Goal: Check status: Check status

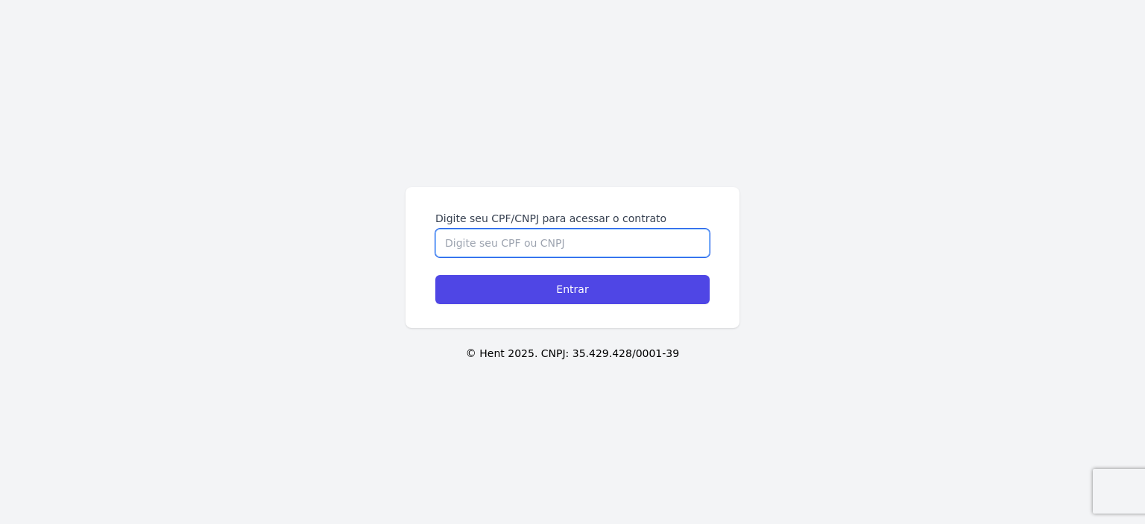
click at [559, 235] on input "Digite seu CPF/CNPJ para acessar o contrato" at bounding box center [572, 243] width 274 height 28
type input "11972723995"
click at [435, 275] on input "Entrar" at bounding box center [572, 289] width 274 height 29
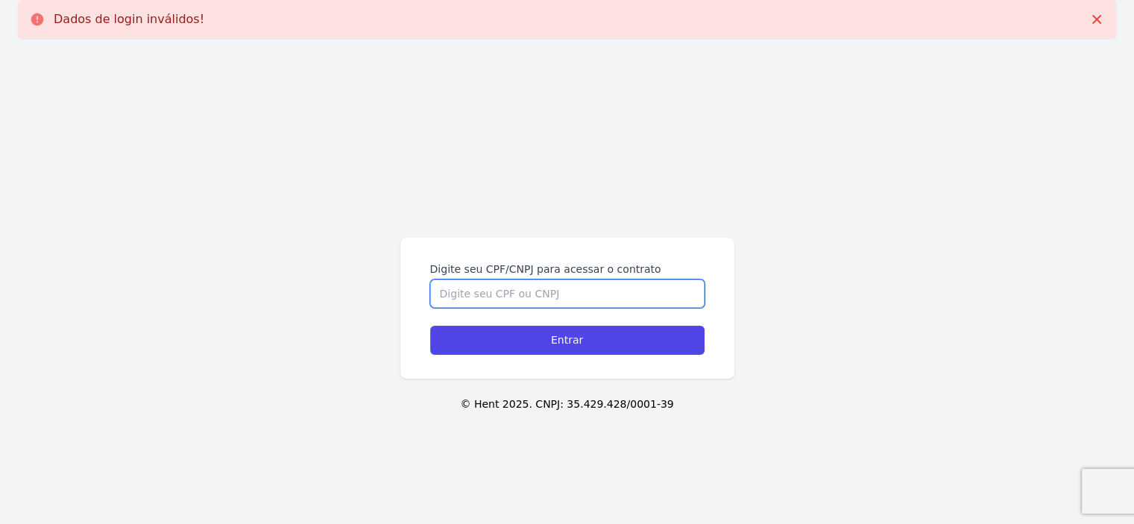
click at [545, 290] on input "Digite seu CPF/CNPJ para acessar o contrato" at bounding box center [567, 294] width 274 height 28
type input "11972723995"
click at [430, 326] on input "Entrar" at bounding box center [567, 340] width 274 height 29
click at [558, 290] on input "Digite seu CPF/CNPJ para acessar o contrato" at bounding box center [567, 294] width 274 height 28
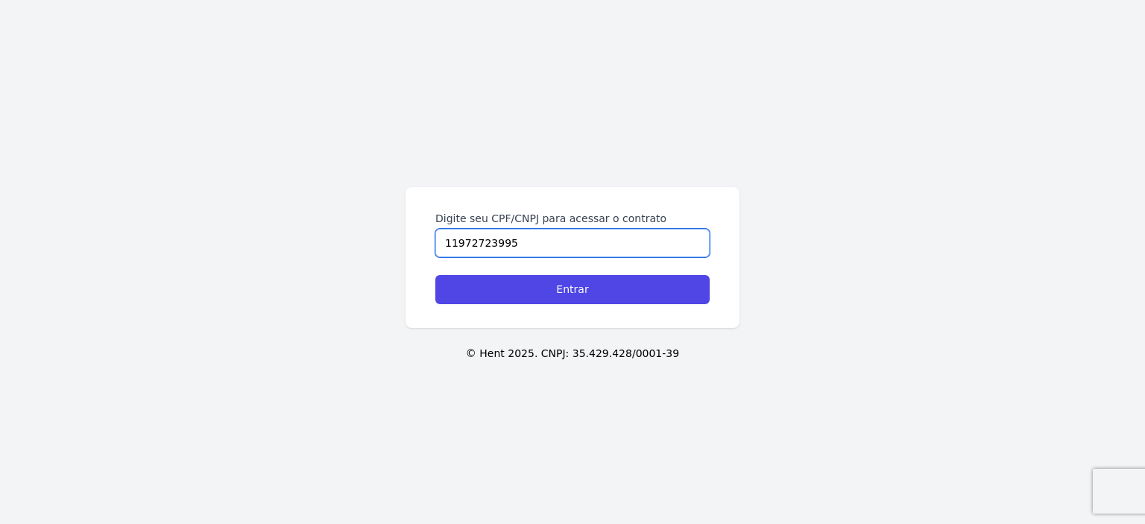
drag, startPoint x: 461, startPoint y: 244, endPoint x: 494, endPoint y: 274, distance: 44.3
click at [479, 244] on input "11972723995" at bounding box center [572, 243] width 274 height 28
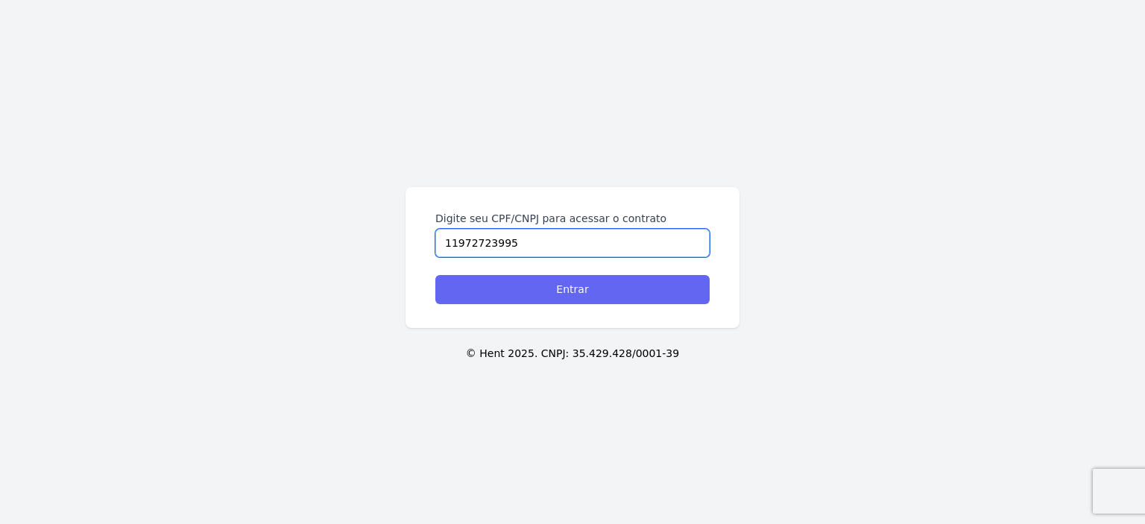
type input "11972723995"
click at [526, 286] on input "Entrar" at bounding box center [572, 289] width 274 height 29
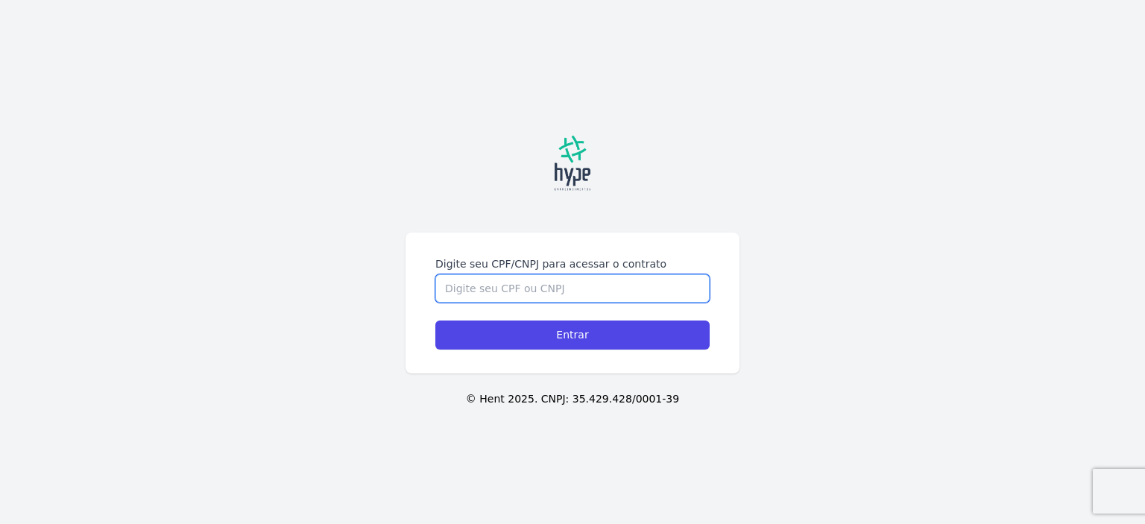
click at [577, 295] on input "Digite seu CPF/CNPJ para acessar o contrato" at bounding box center [572, 288] width 274 height 28
click at [570, 288] on input "Digite seu CPF/CNPJ para acessar o contrato" at bounding box center [572, 288] width 274 height 28
type input "11972723995"
click at [435, 321] on input "Entrar" at bounding box center [572, 335] width 274 height 29
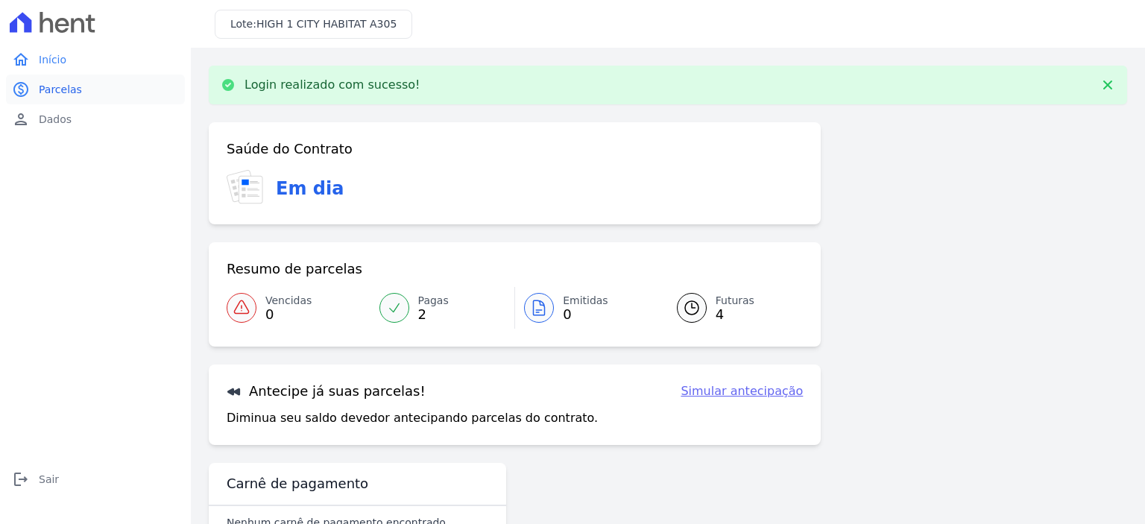
click at [91, 89] on link "paid Parcelas" at bounding box center [95, 90] width 179 height 30
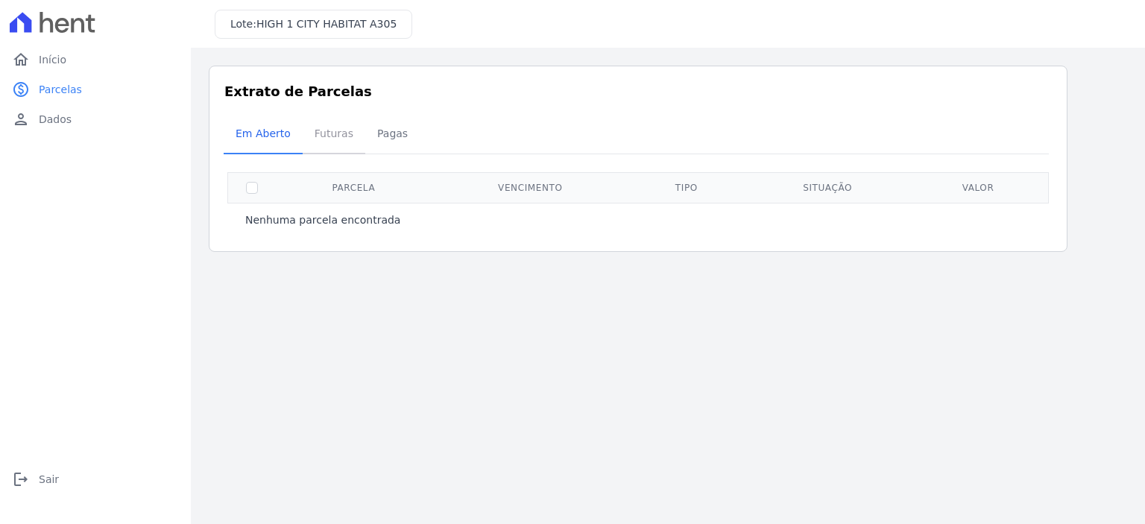
click at [319, 142] on span "Futuras" at bounding box center [334, 134] width 57 height 30
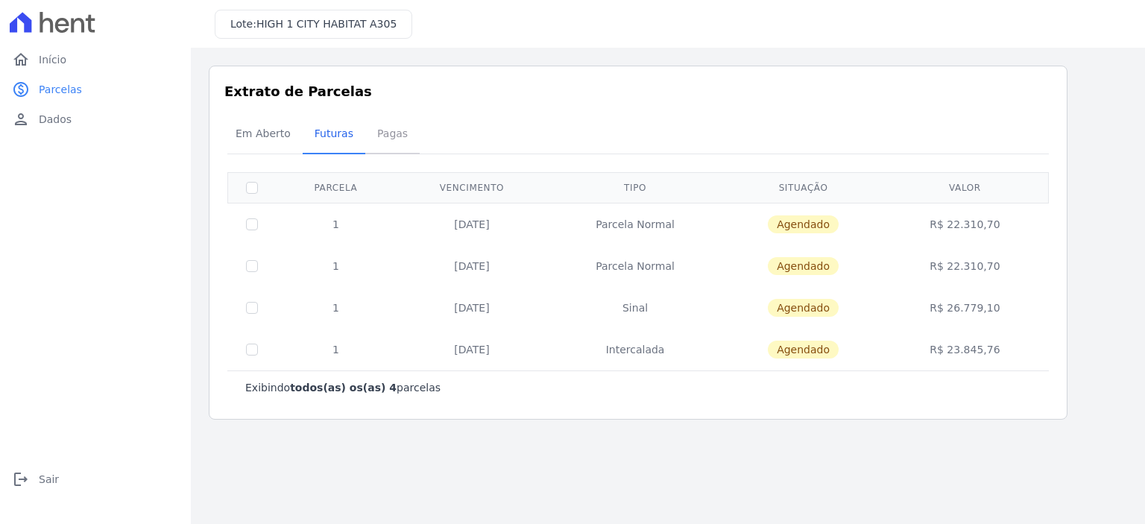
click at [368, 140] on span "Pagas" at bounding box center [392, 134] width 48 height 30
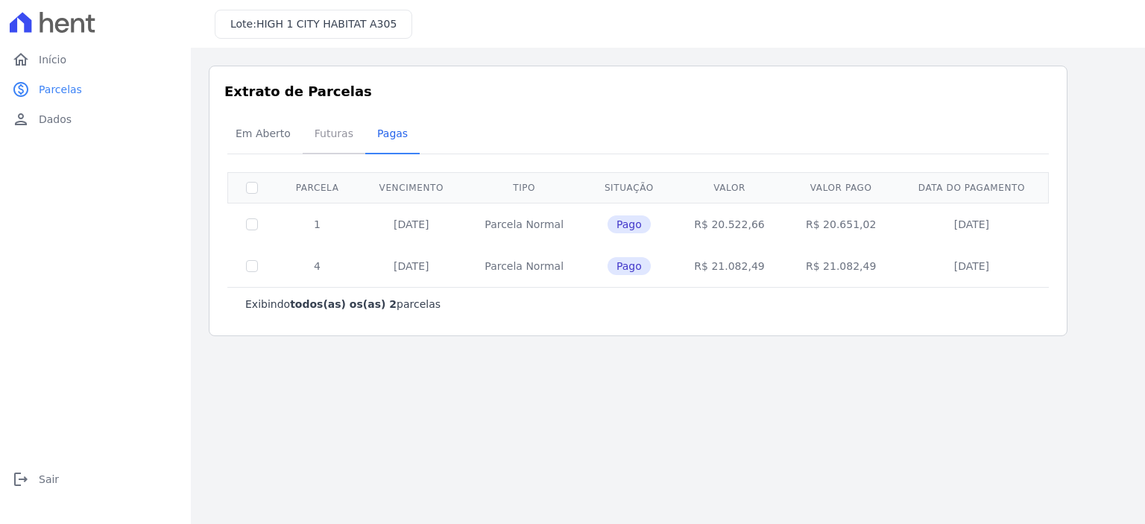
click at [314, 143] on span "Futuras" at bounding box center [334, 134] width 57 height 30
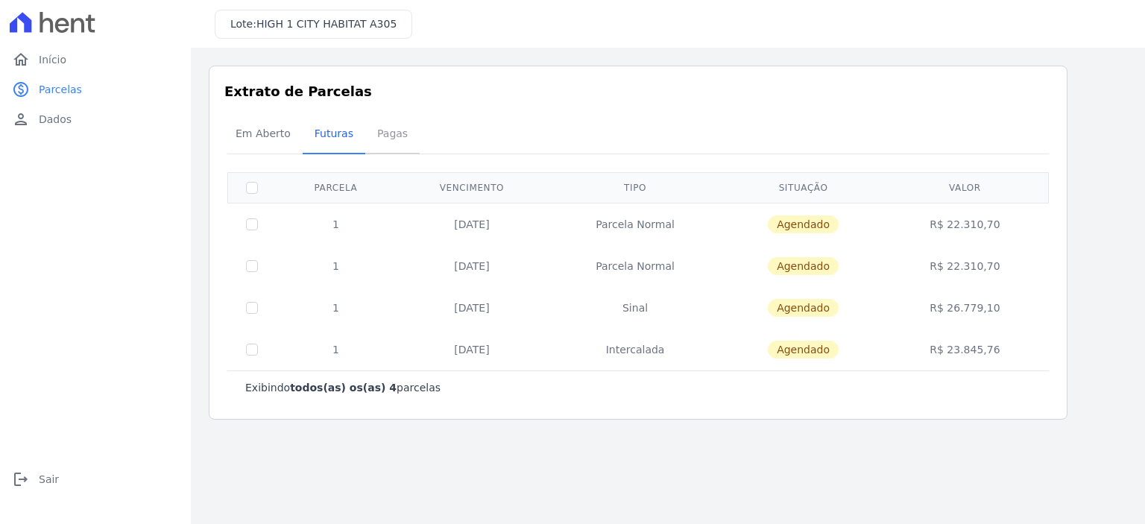
click at [385, 130] on span "Pagas" at bounding box center [392, 134] width 48 height 30
